Goal: Find specific fact: Find specific fact

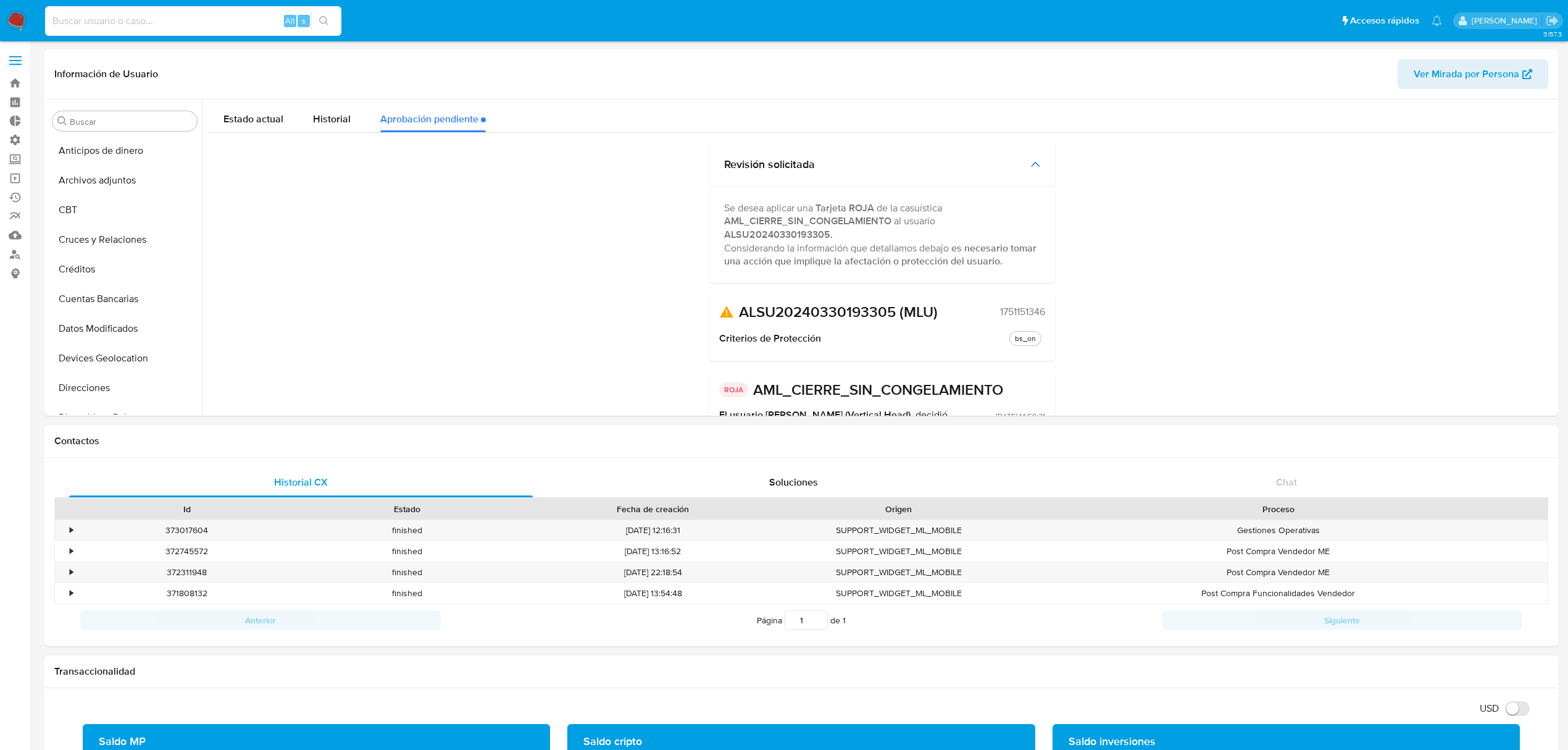
select select "10"
click at [225, 17] on input at bounding box center [193, 21] width 296 height 16
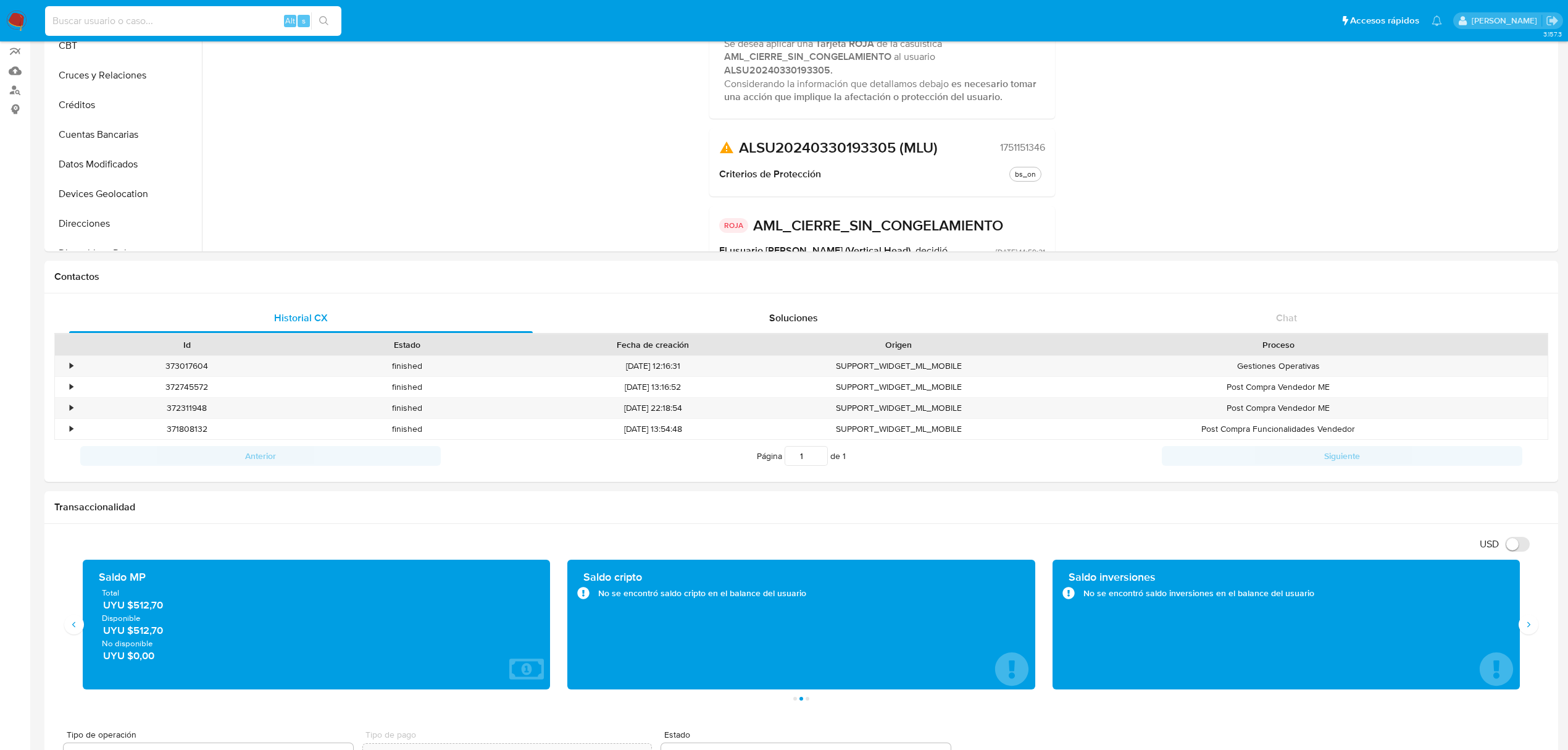
scroll to position [192, 0]
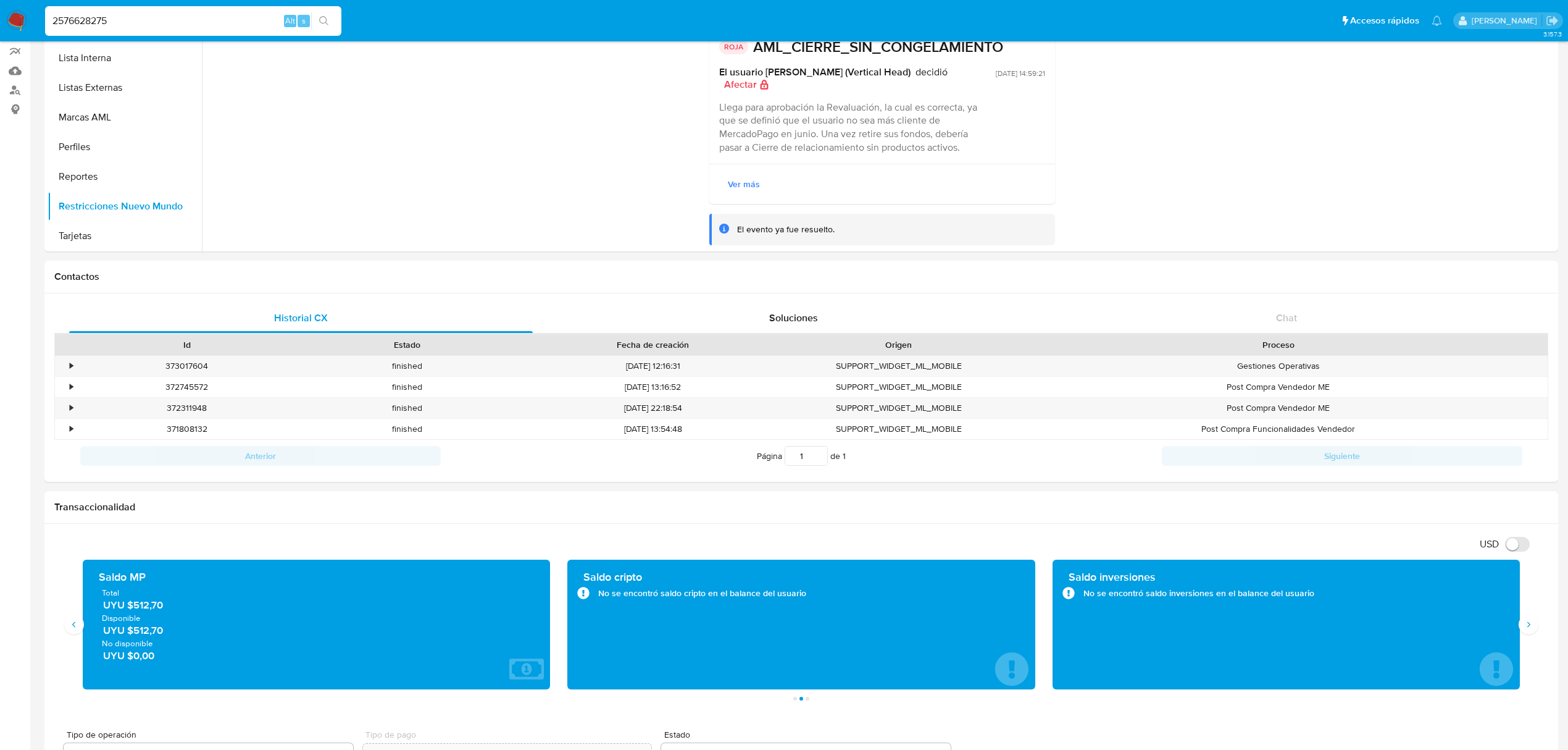
type input "2576628275"
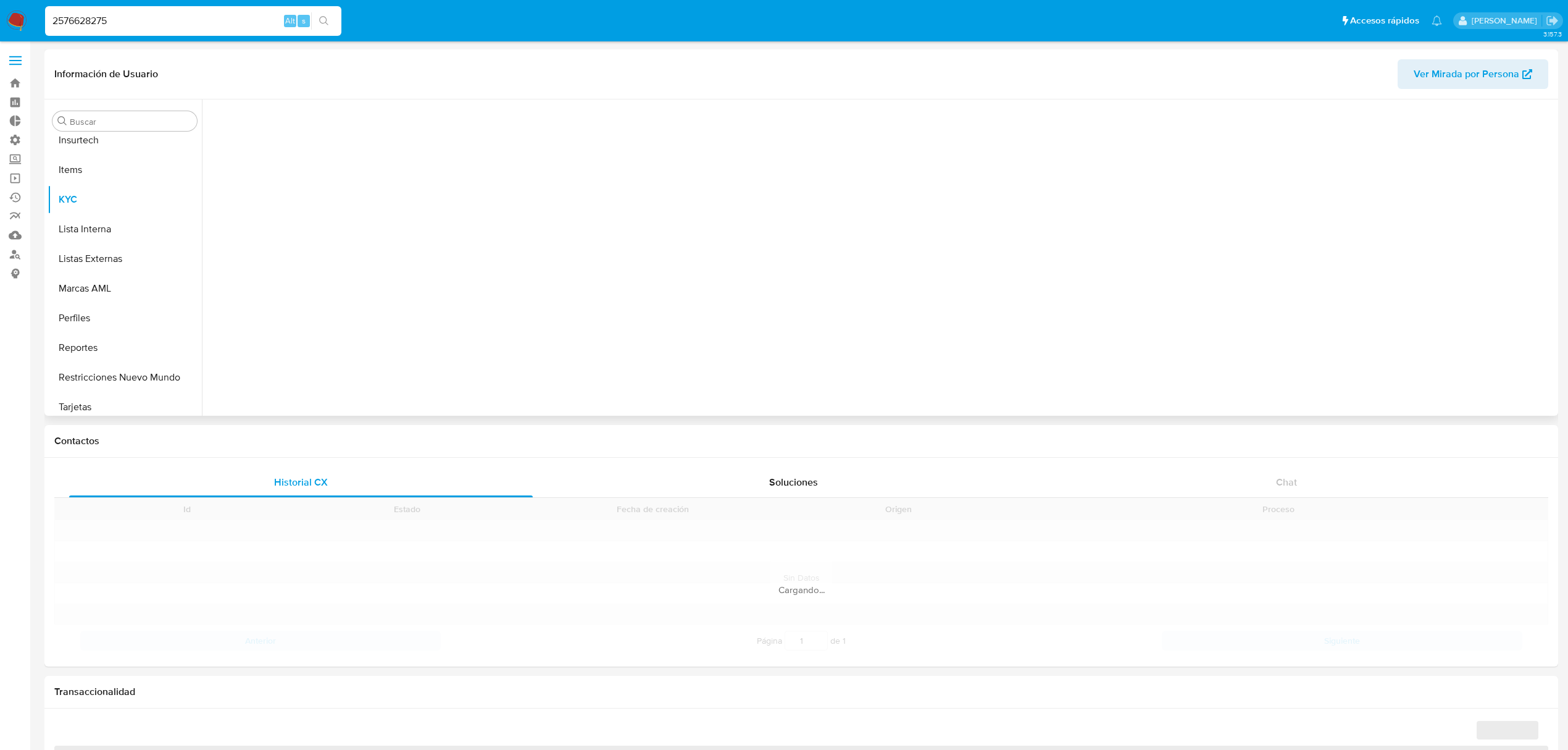
scroll to position [551, 0]
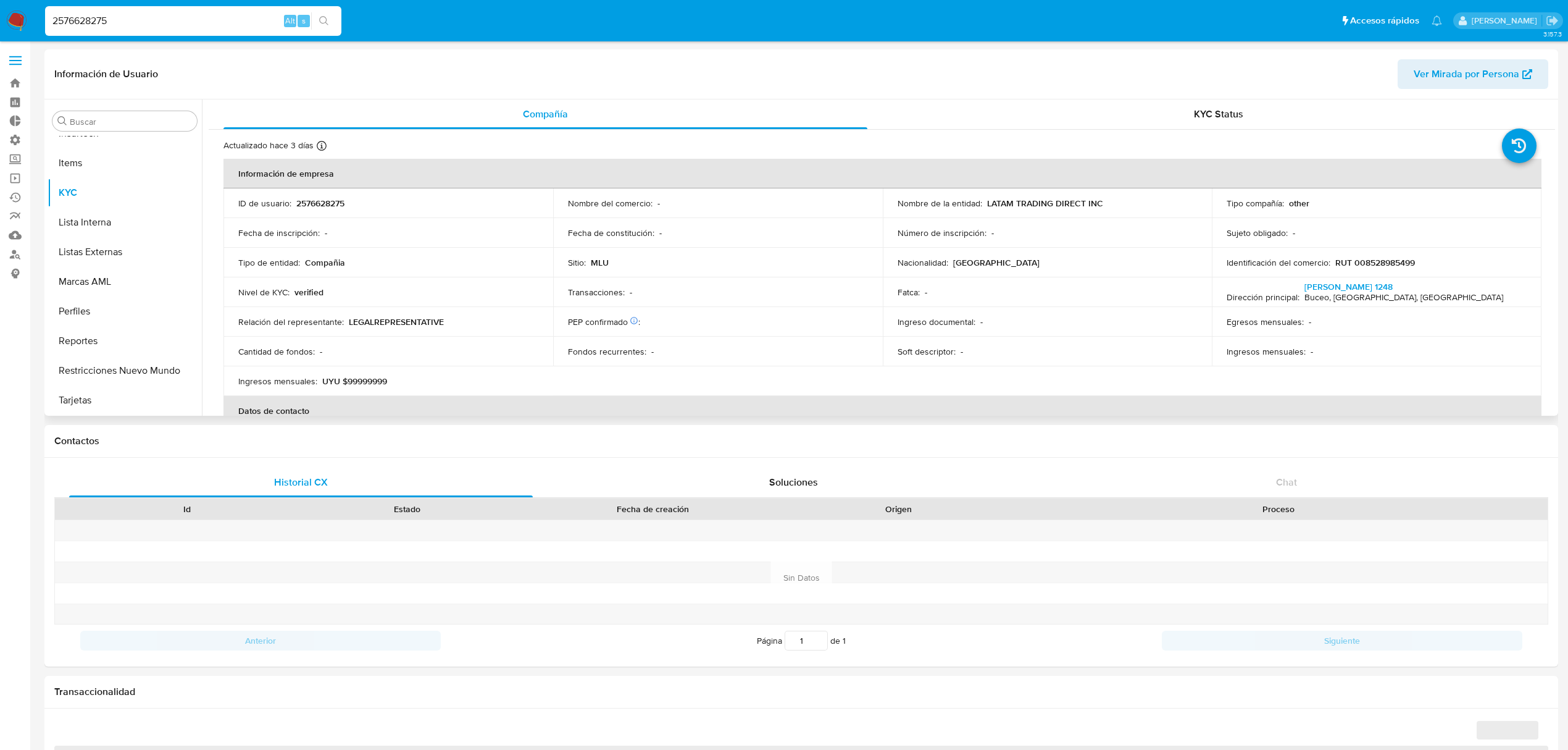
select select "10"
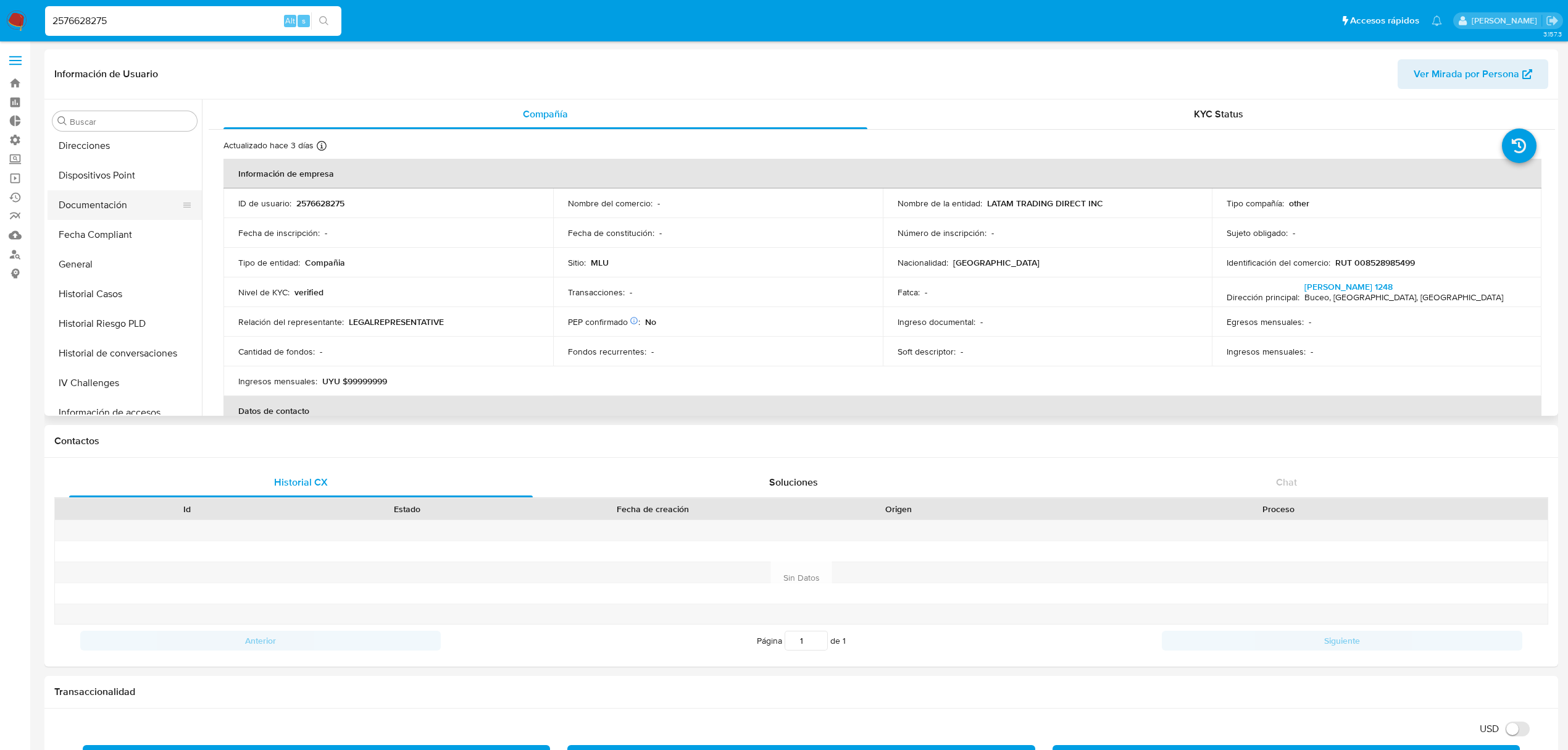
scroll to position [139, 0]
click at [111, 308] on button "Documentación" at bounding box center [120, 308] width 144 height 30
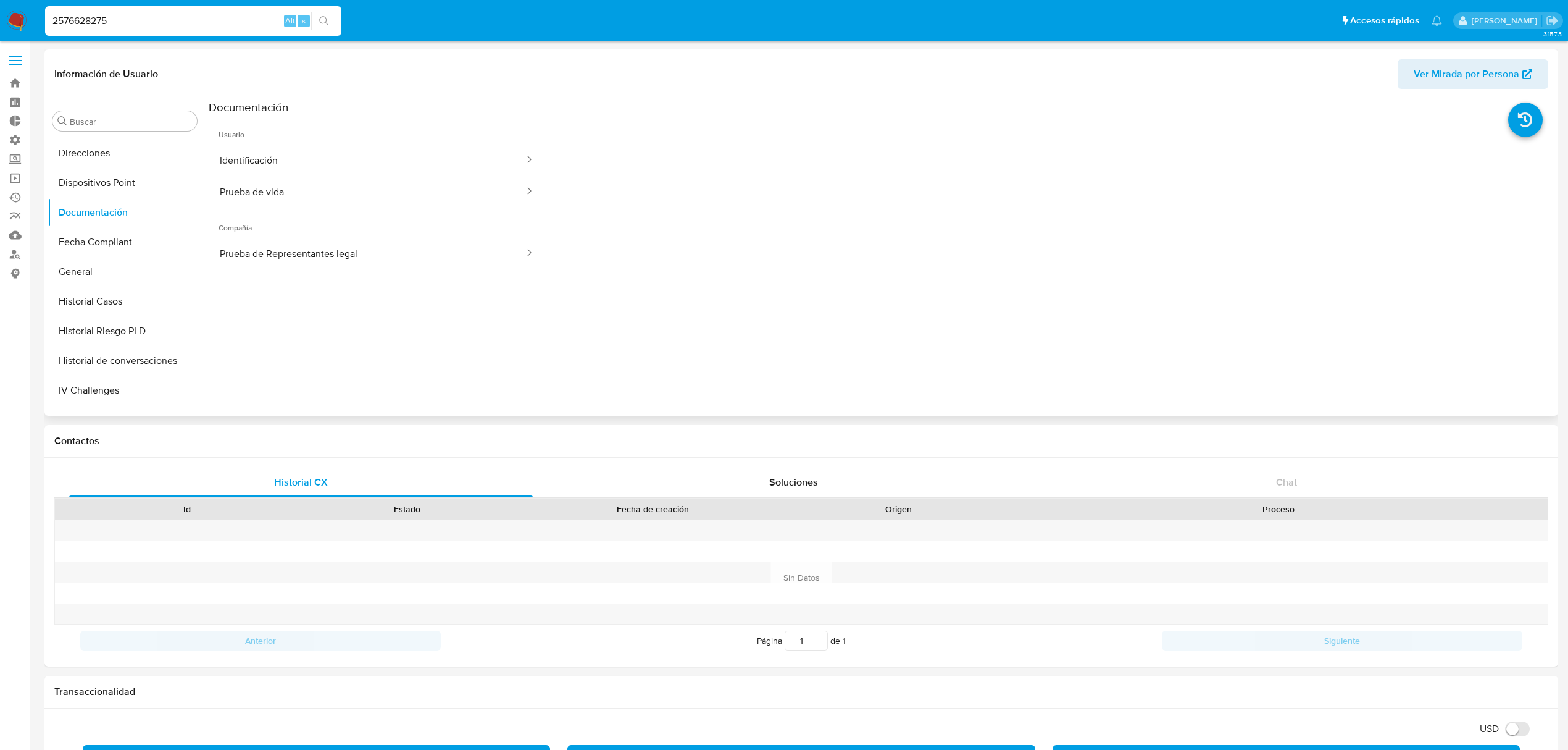
scroll to position [386, 0]
click at [82, 349] on button "KYC" at bounding box center [120, 358] width 144 height 30
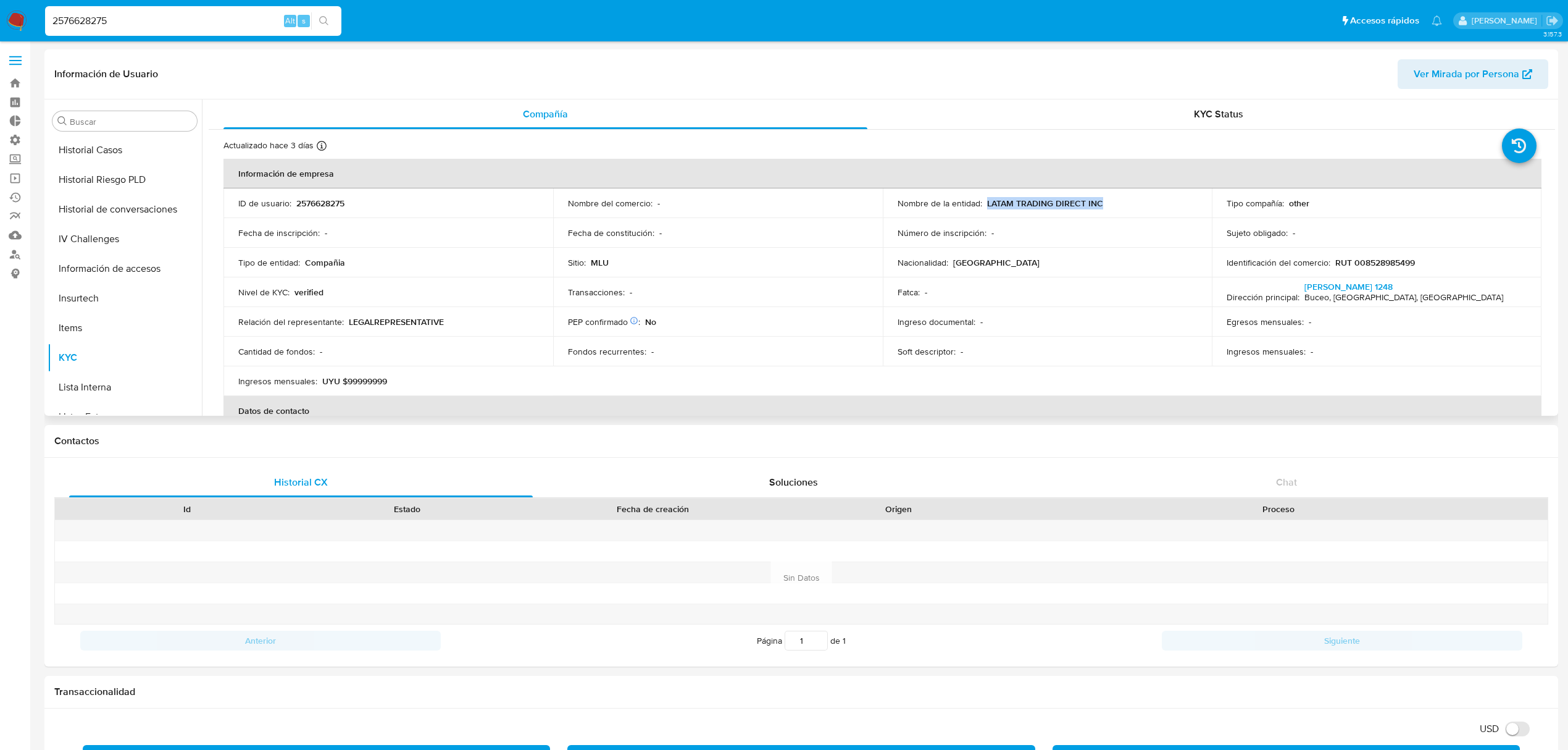
drag, startPoint x: 1115, startPoint y: 201, endPoint x: 983, endPoint y: 206, distance: 132.1
click at [983, 206] on div "Nombre de la entidad : LATAM TRADING DIRECT INC" at bounding box center [1047, 202] width 300 height 11
copy p "LATAM TRADING DIRECT INC"
click at [81, 177] on button "General" at bounding box center [120, 177] width 144 height 30
